Goal: Transaction & Acquisition: Obtain resource

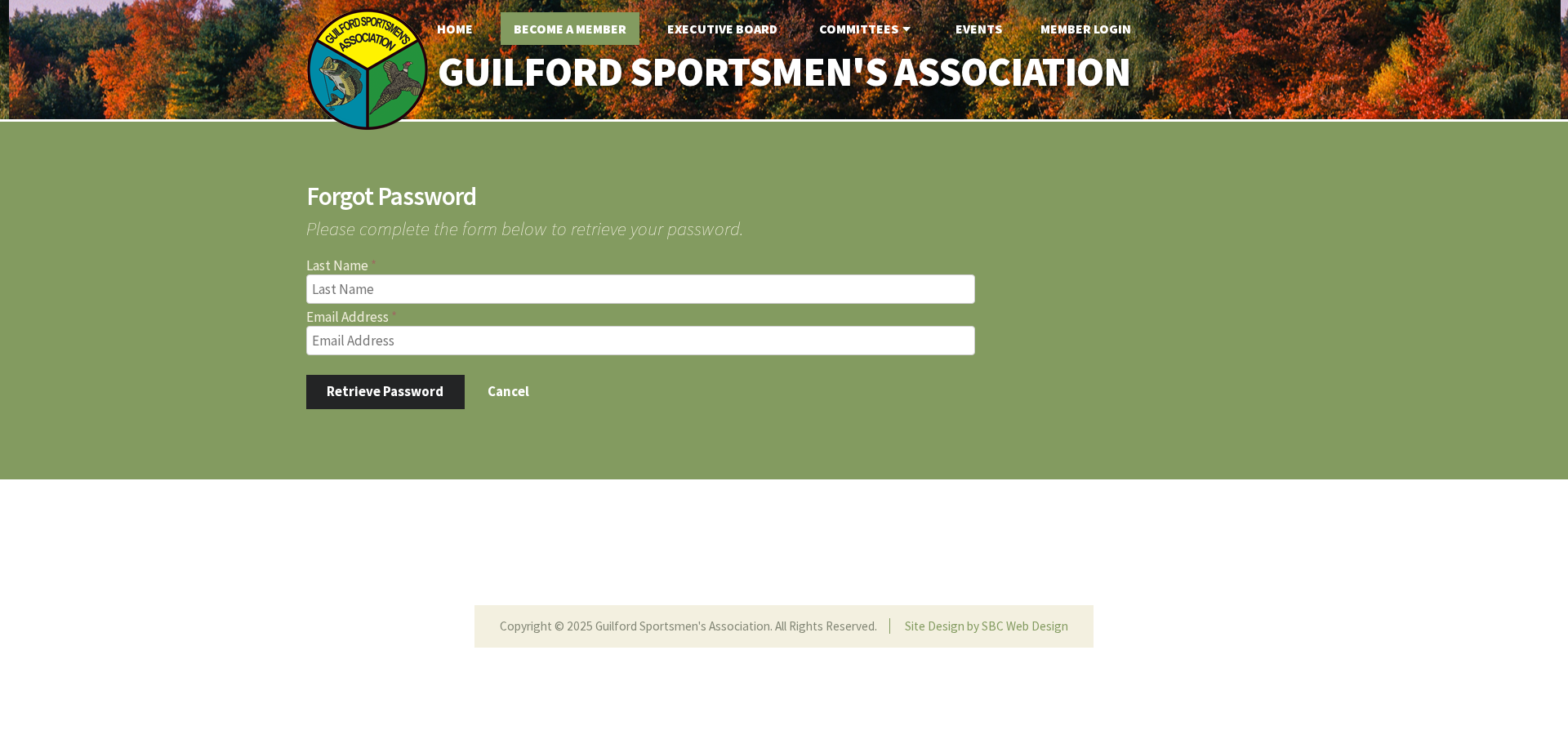
click at [565, 30] on link "Become A Member" at bounding box center [570, 28] width 139 height 32
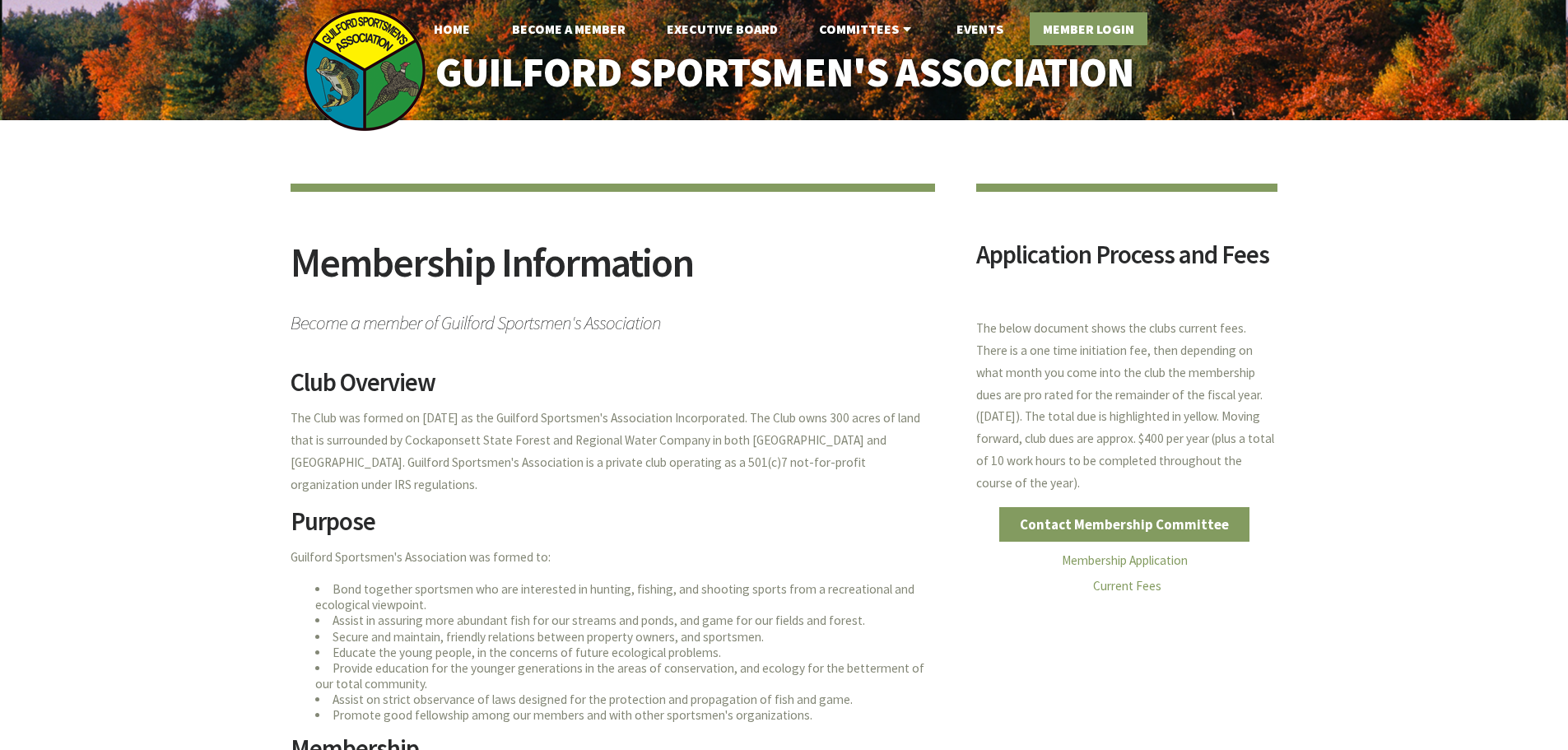
click at [1107, 23] on link "Member Login" at bounding box center [1089, 28] width 118 height 33
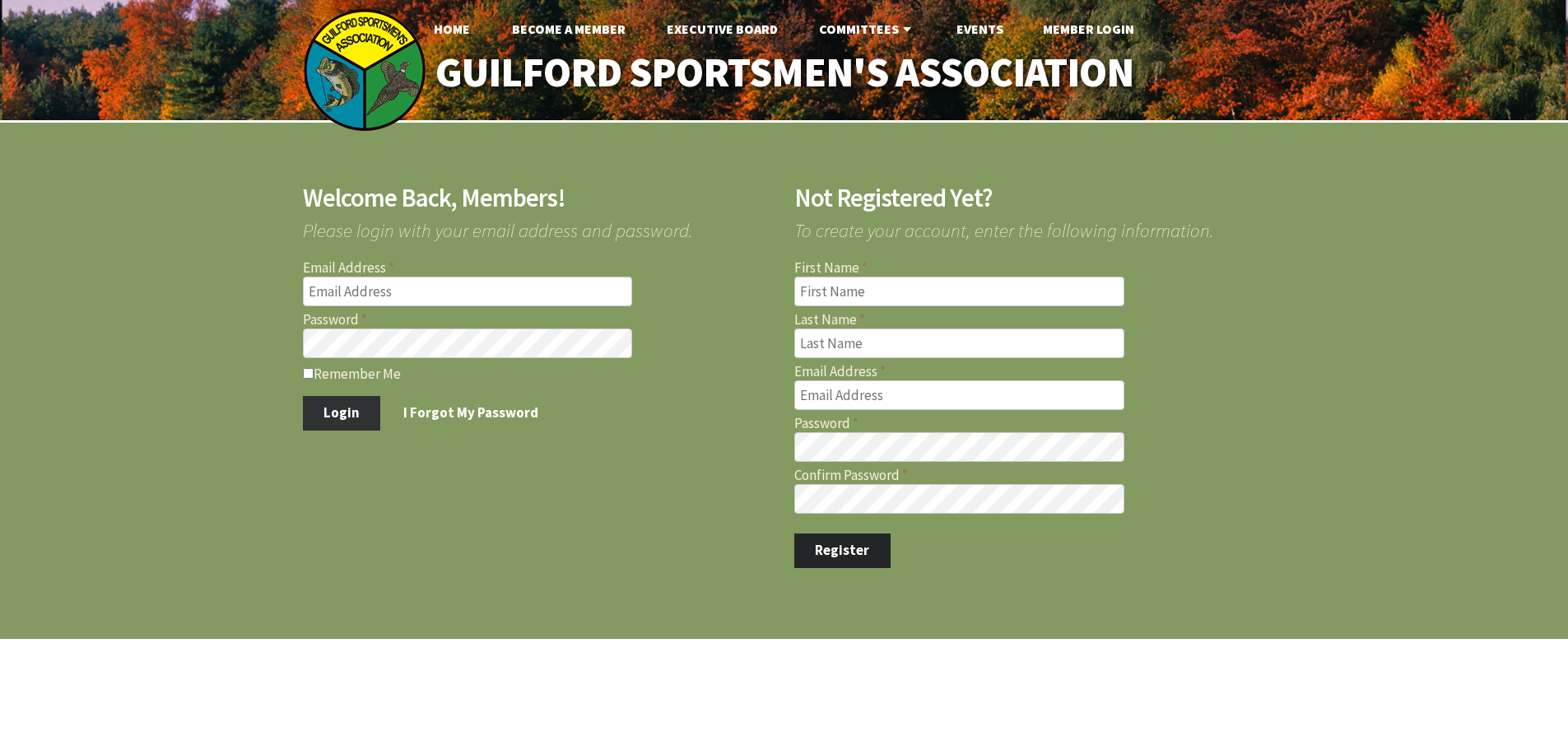
type input "[EMAIL_ADDRESS][DOMAIN_NAME]"
click at [325, 408] on button "Login" at bounding box center [342, 412] width 78 height 34
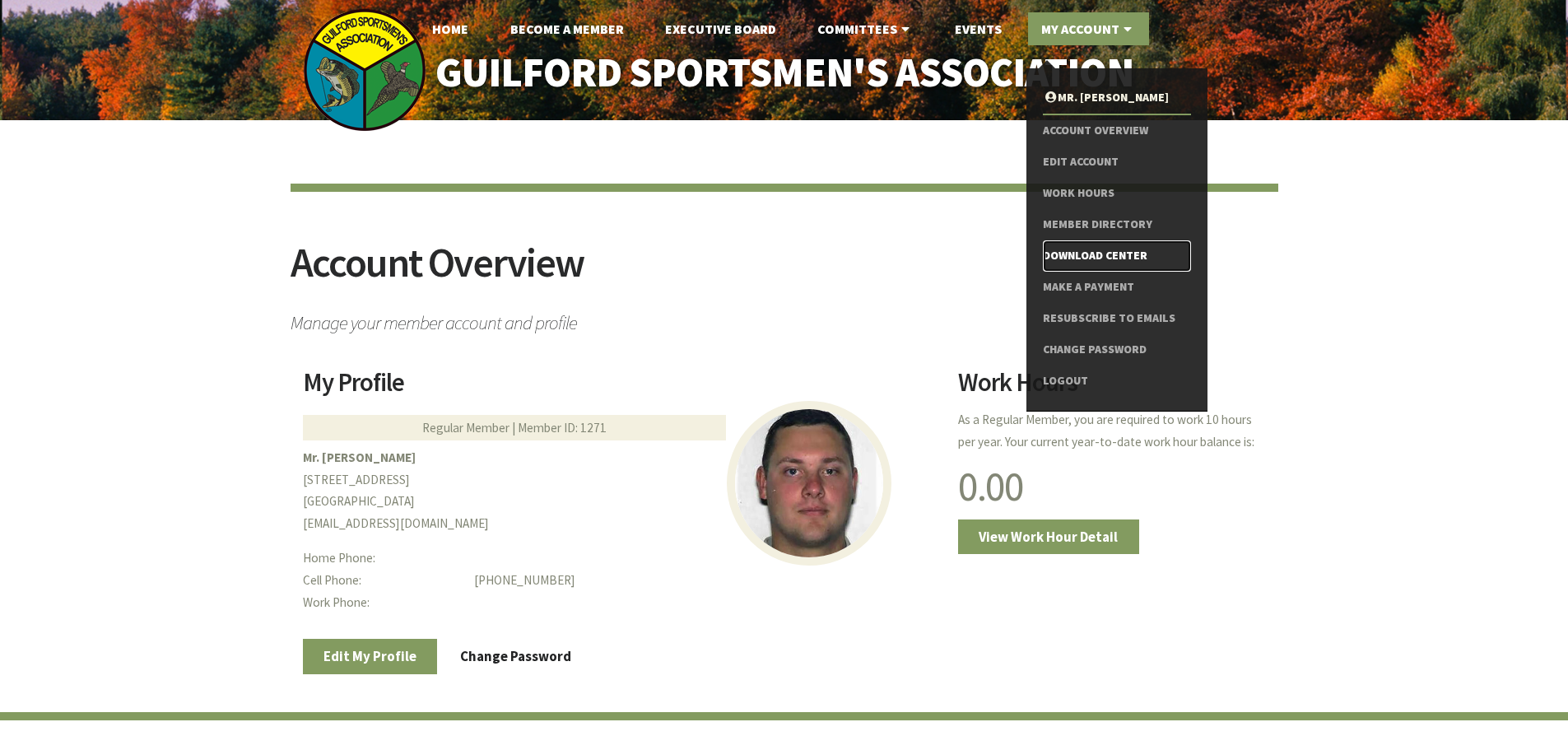
click at [1110, 254] on link "Download Center" at bounding box center [1116, 256] width 147 height 32
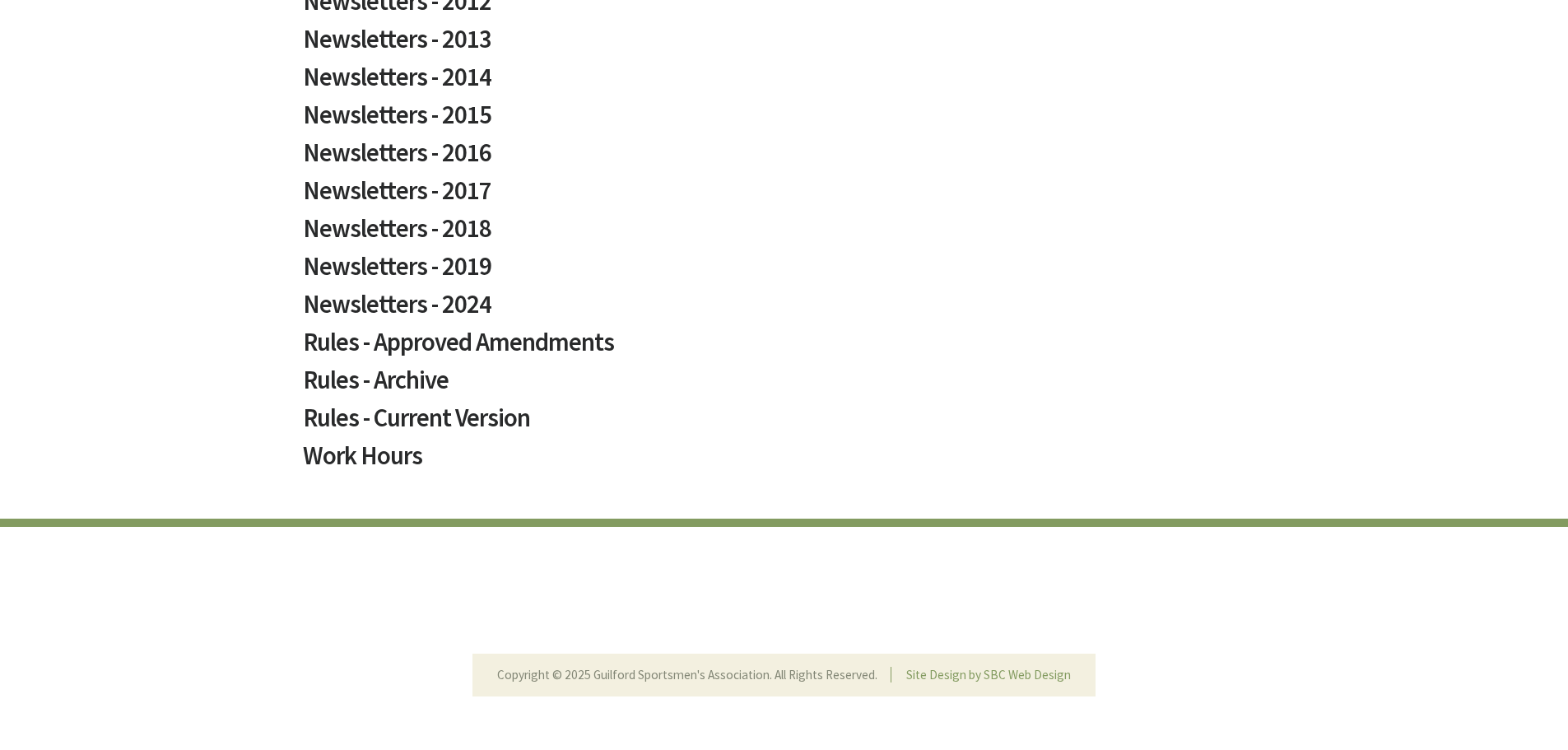
scroll to position [1035, 0]
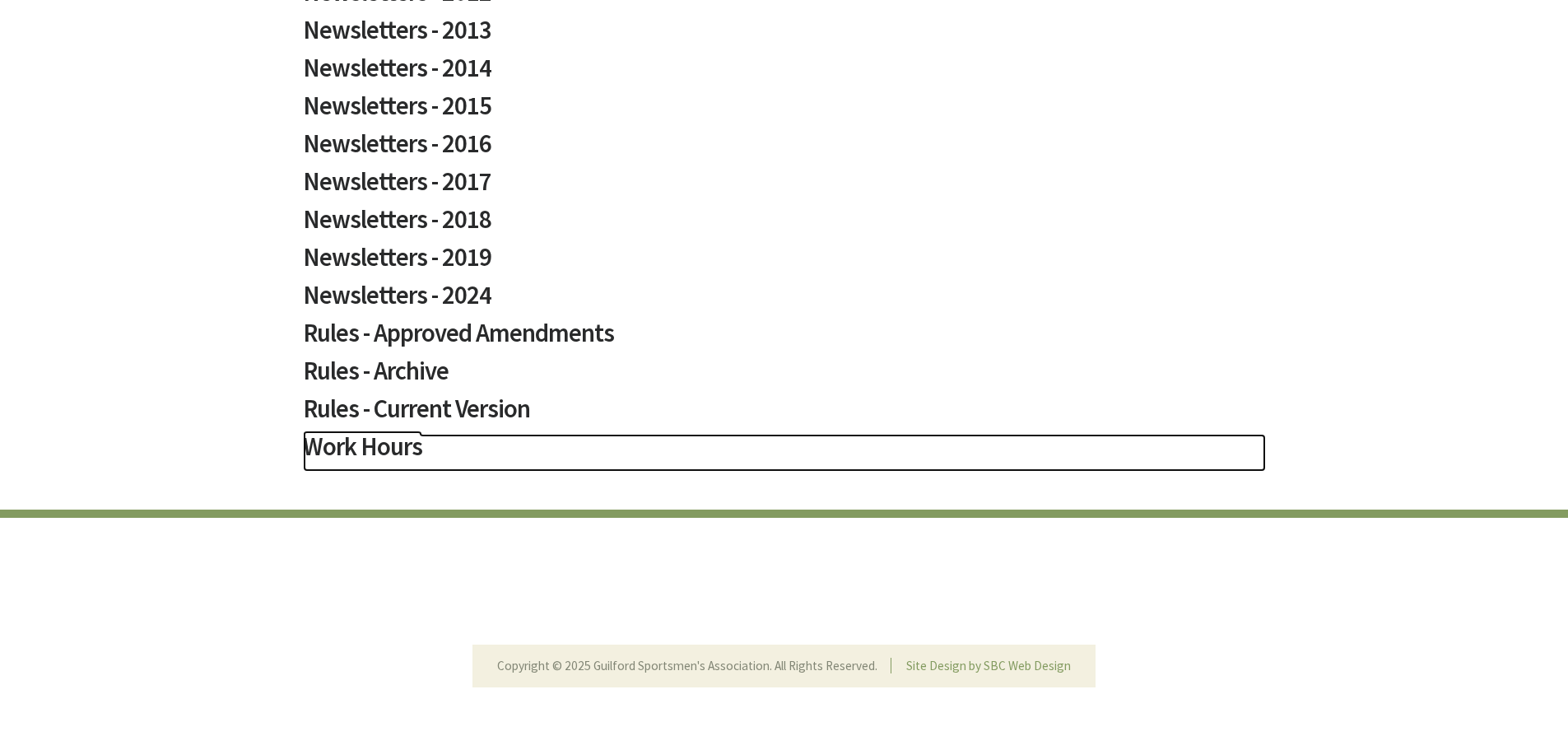
click at [370, 449] on h2 "Work Hours" at bounding box center [784, 452] width 963 height 38
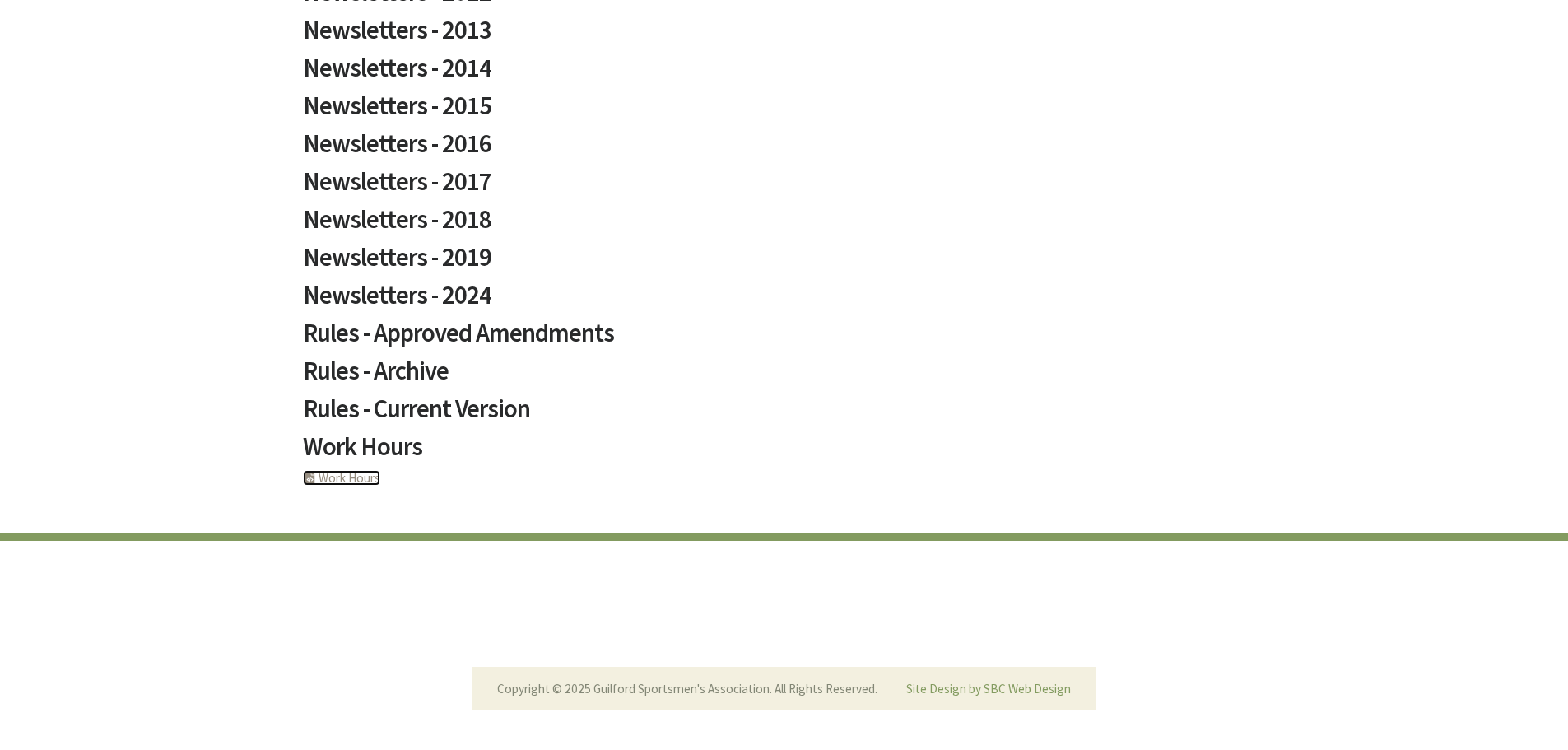
click at [345, 483] on link "PHP Program Work Hours" at bounding box center [342, 479] width 78 height 16
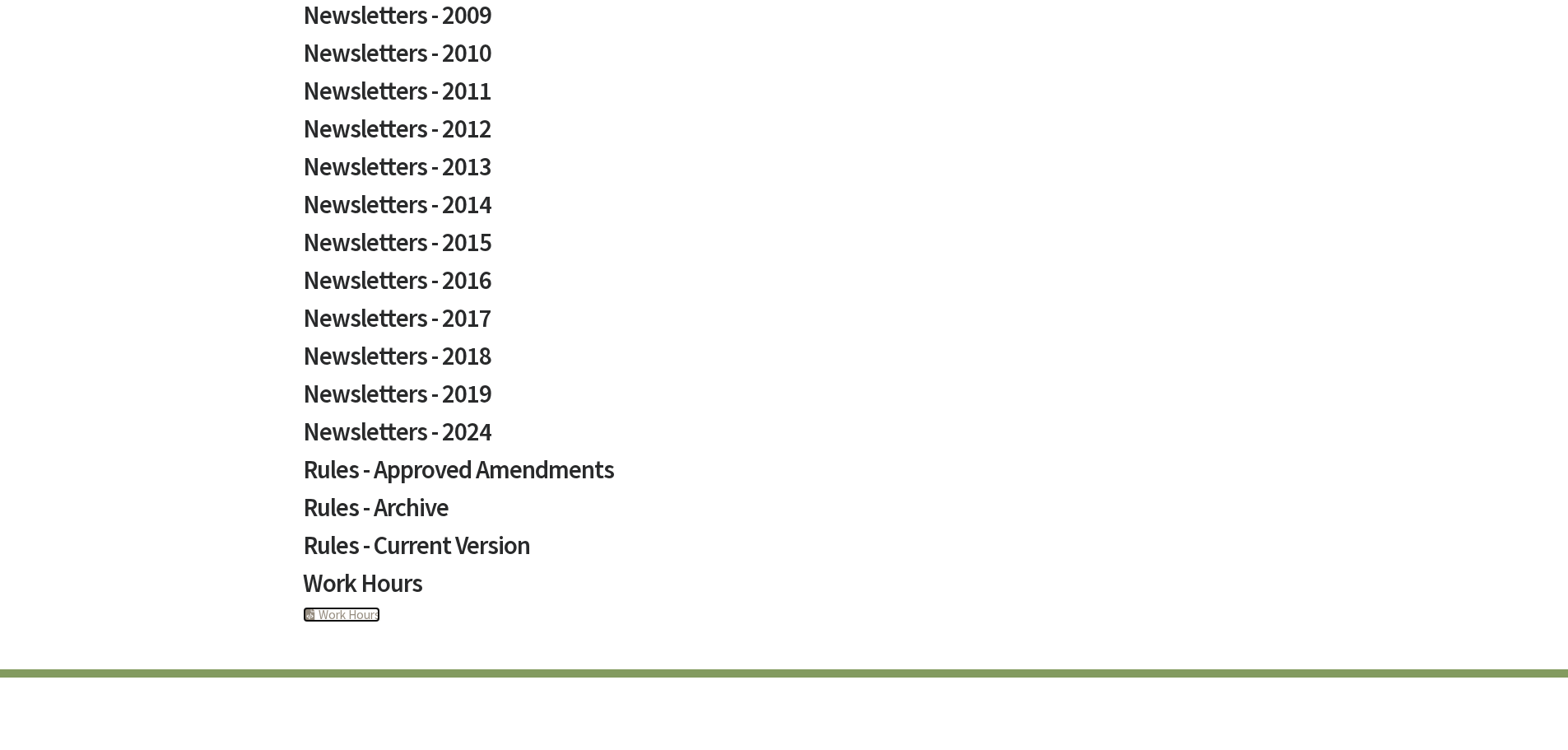
scroll to position [870, 0]
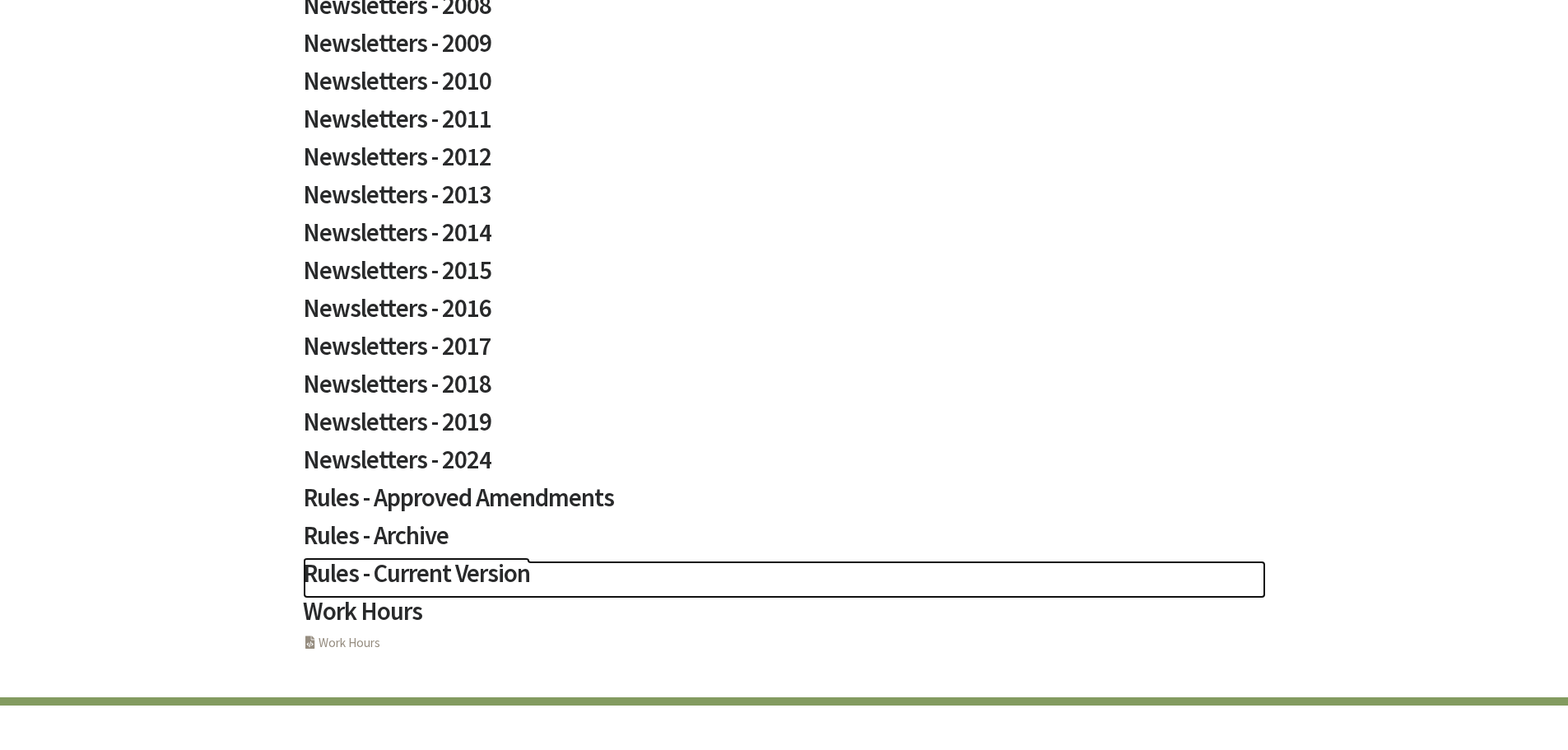
click at [407, 573] on h2 "Rules - Current Version" at bounding box center [784, 579] width 963 height 38
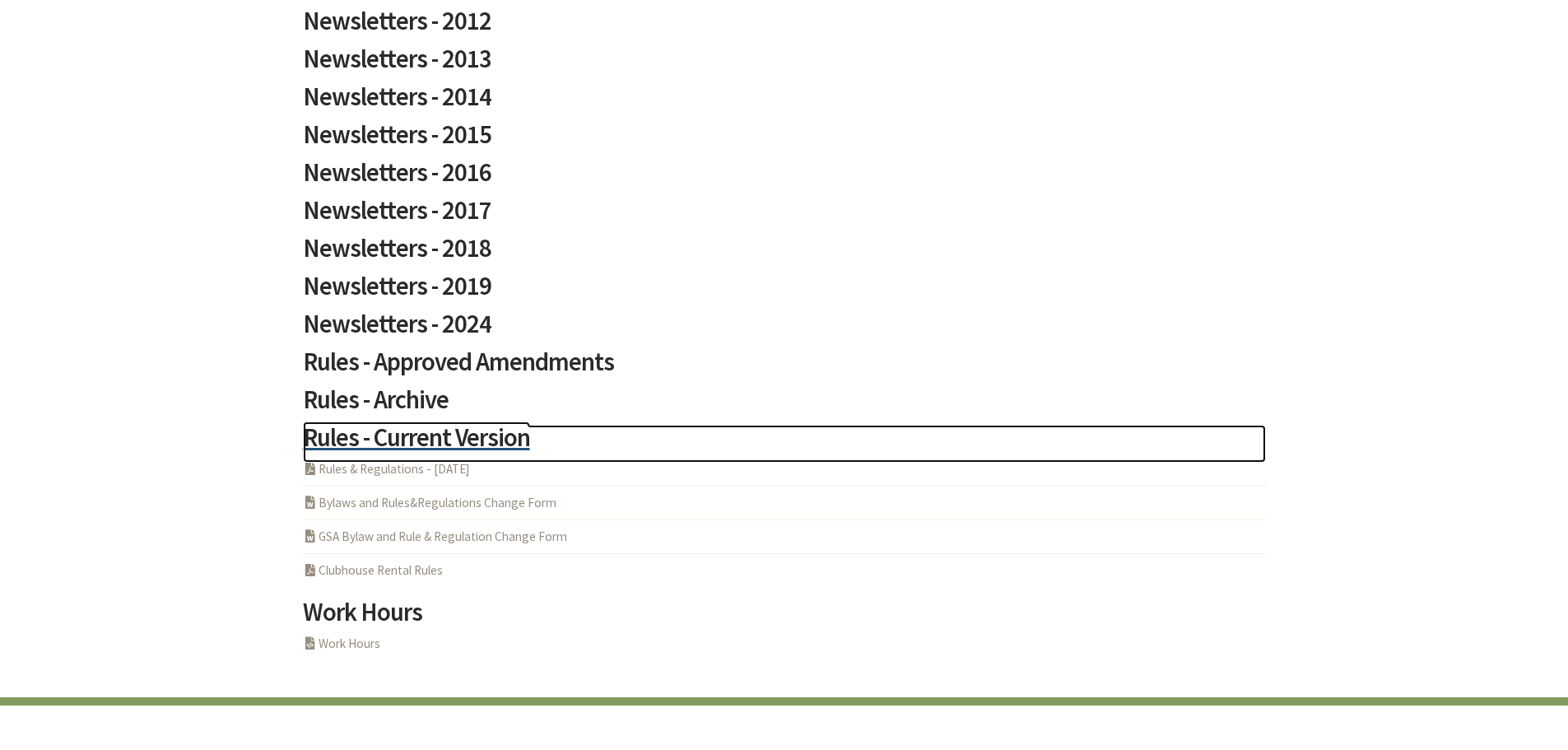
scroll to position [1006, 0]
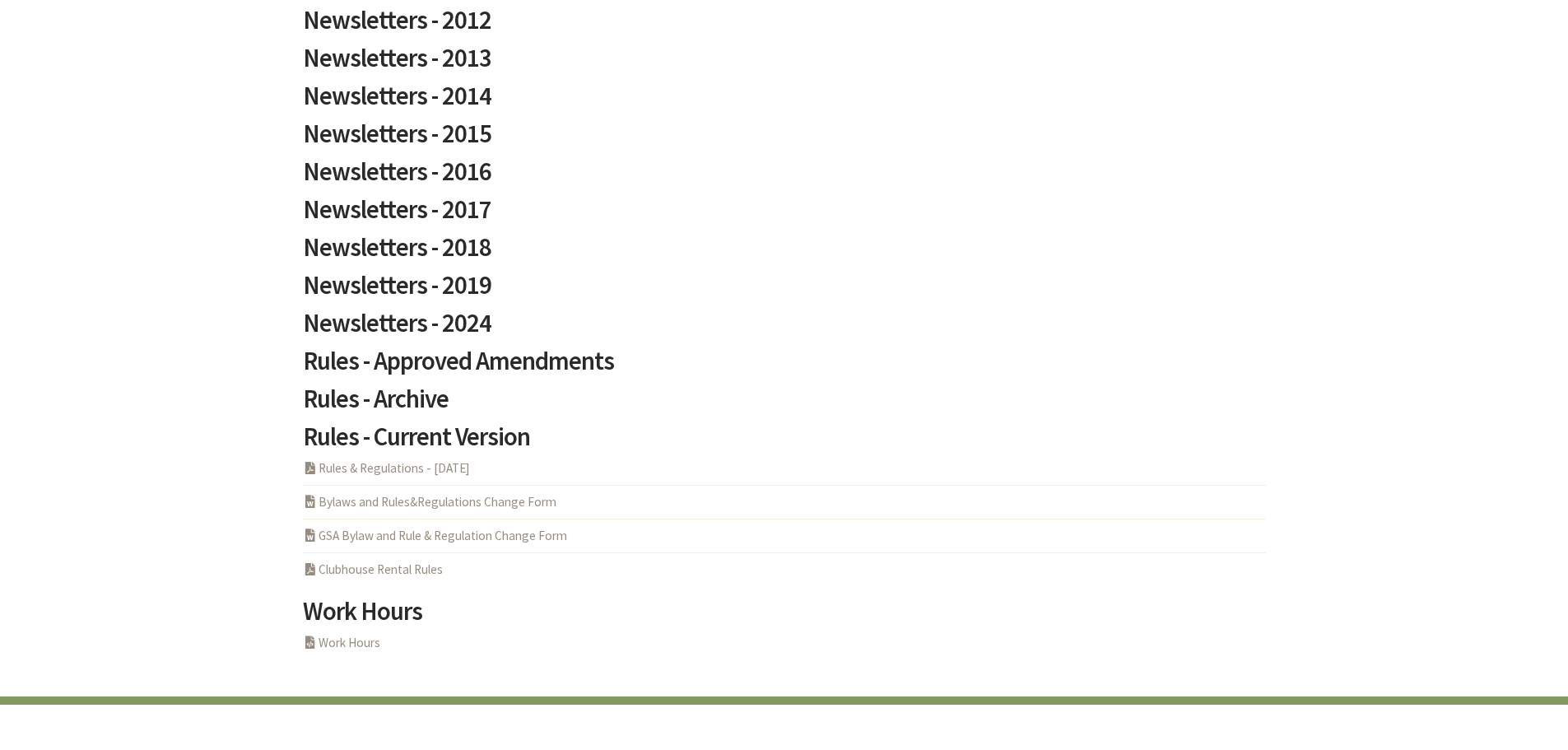
click at [366, 478] on li "PDF Acrobat Document Rules & Regulations - 5-6-2025" at bounding box center [784, 473] width 963 height 23
click at [384, 464] on link "PDF Acrobat Document Rules & Regulations - 5-6-2025" at bounding box center [387, 468] width 167 height 16
